Goal: Obtain resource: Download file/media

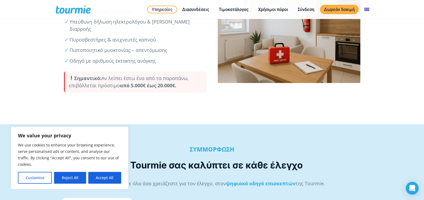
scroll to position [218, 0]
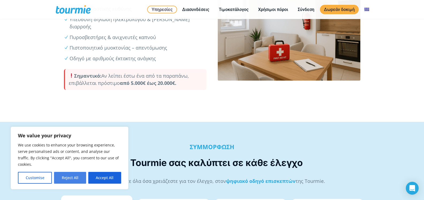
click at [70, 174] on button "Reject All" at bounding box center [70, 178] width 32 height 12
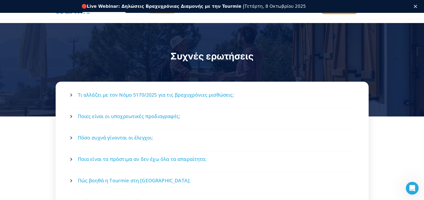
scroll to position [733, 0]
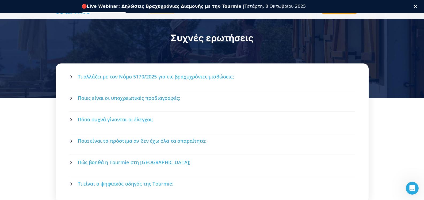
click at [147, 95] on span "Ποιες είναι οι υποχρεωτικές προδιαγραφές;" at bounding box center [129, 98] width 103 height 7
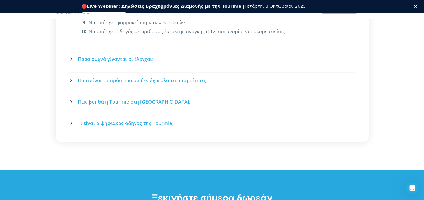
scroll to position [921, 0]
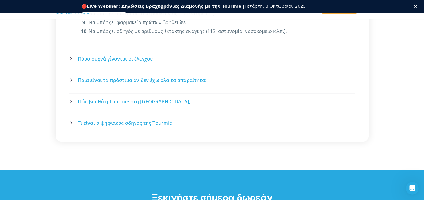
click at [100, 55] on span "Πόσο συχνά γίνονται οι έλεγχοι;" at bounding box center [115, 58] width 75 height 7
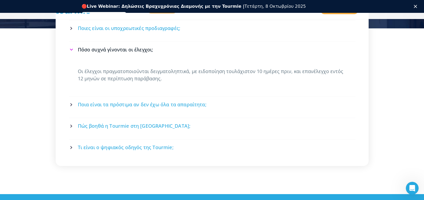
click at [143, 101] on span "Ποια είναι τα πρόστιμα αν δεν έχω όλα τα απαραίτητα;" at bounding box center [142, 104] width 129 height 7
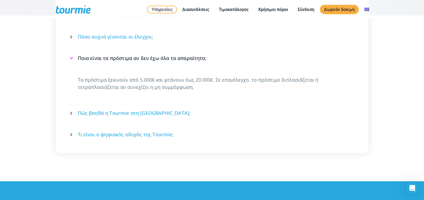
click at [100, 110] on span "Πώς βοηθά η Tourmie στη [GEOGRAPHIC_DATA];" at bounding box center [134, 113] width 113 height 7
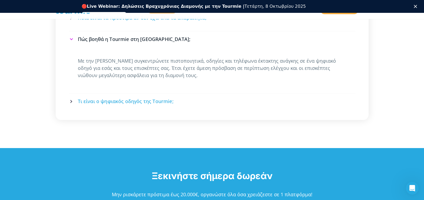
scroll to position [857, 0]
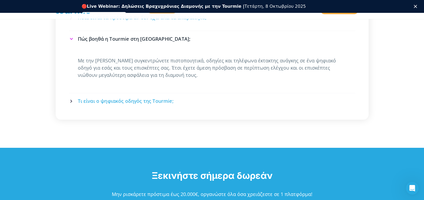
click at [163, 98] on span "Τι είναι ο ψηφιακός οδηγός της Tourmie;" at bounding box center [126, 101] width 96 height 7
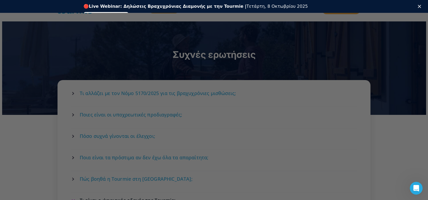
scroll to position [710, 0]
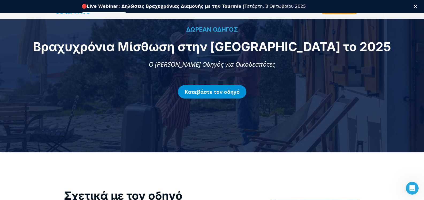
click at [215, 94] on link "Κατεβάστε τον οδηγό" at bounding box center [212, 91] width 68 height 13
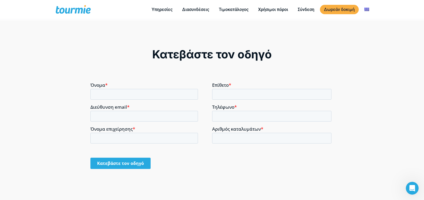
scroll to position [395, 0]
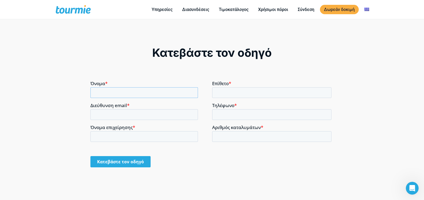
click at [155, 93] on input "Όνομα *" at bounding box center [144, 92] width 108 height 11
type input "Χρήστος"
click at [249, 96] on input "Επίθετο *" at bounding box center [272, 92] width 120 height 11
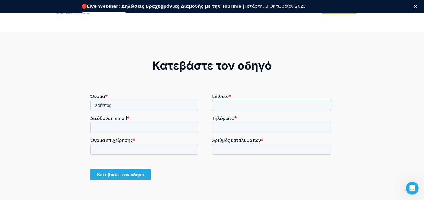
type input "Χατζηλίας"
click at [132, 126] on input "Διεύθυνση email *" at bounding box center [144, 127] width 108 height 11
type input "hatzili@ct.aegean.gr"
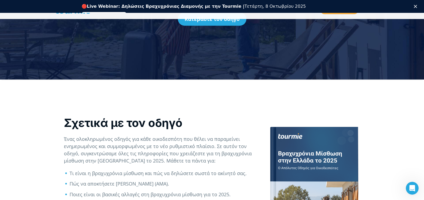
scroll to position [122, 0]
